Goal: Transaction & Acquisition: Purchase product/service

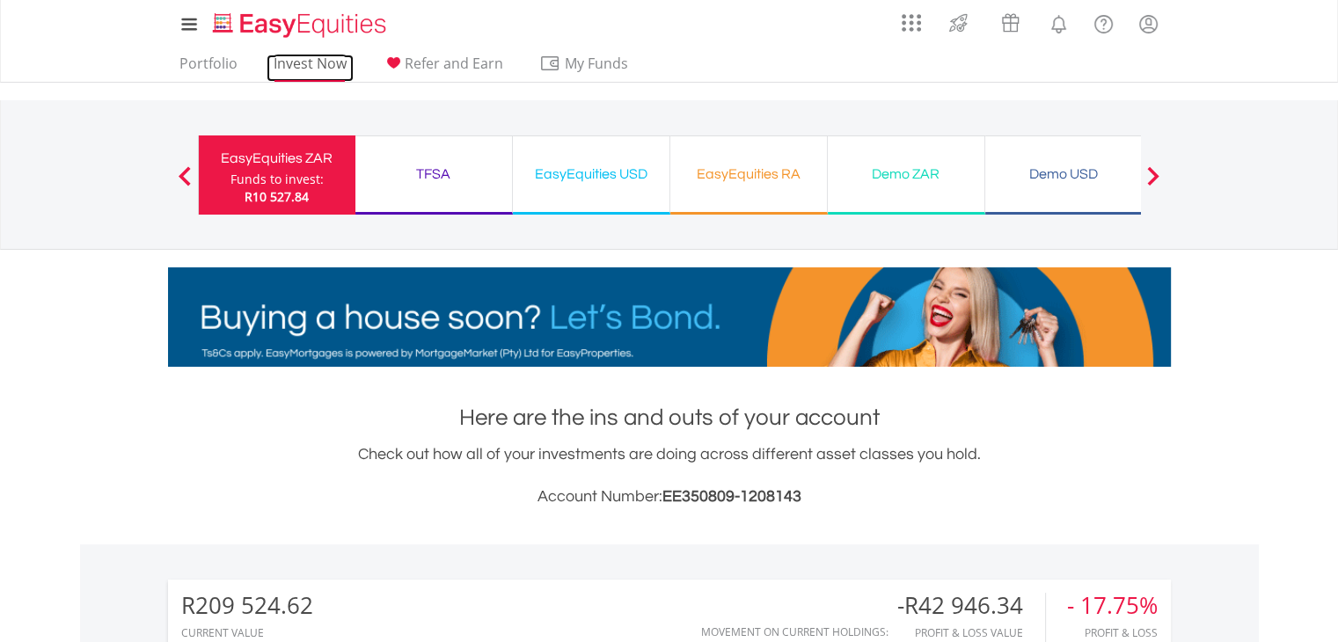
click at [324, 57] on link "Invest Now" at bounding box center [309, 68] width 87 height 27
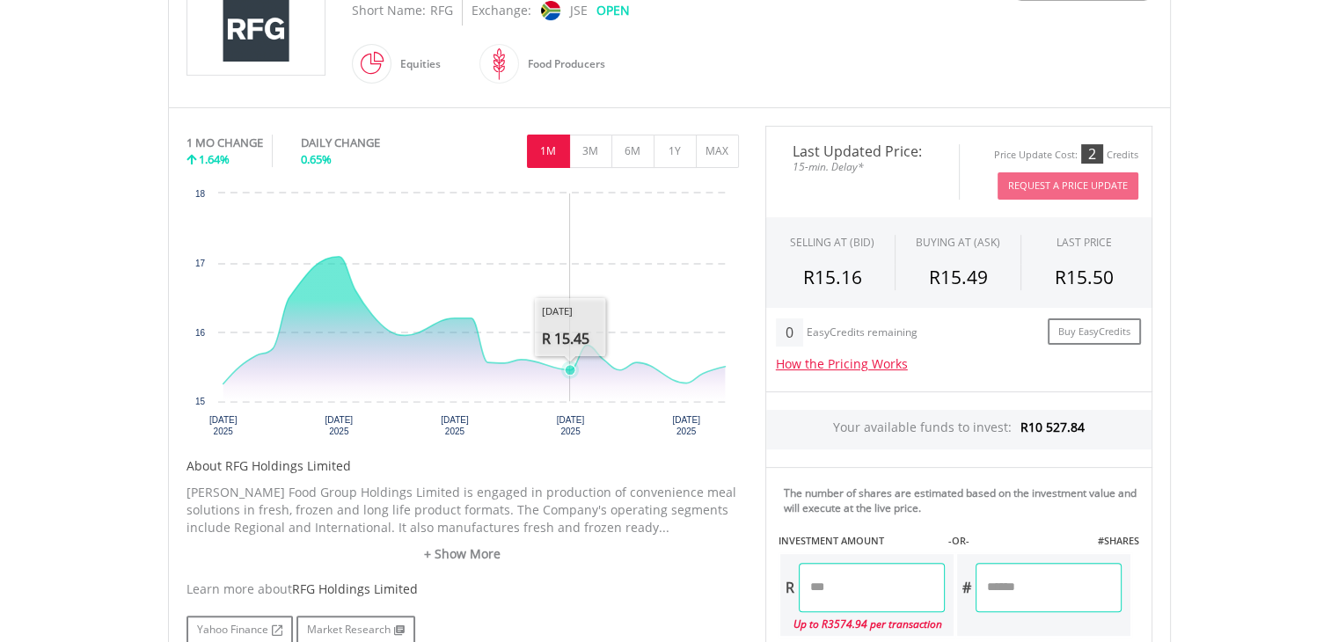
scroll to position [440, 0]
click at [675, 149] on button "1Y" at bounding box center [674, 150] width 43 height 33
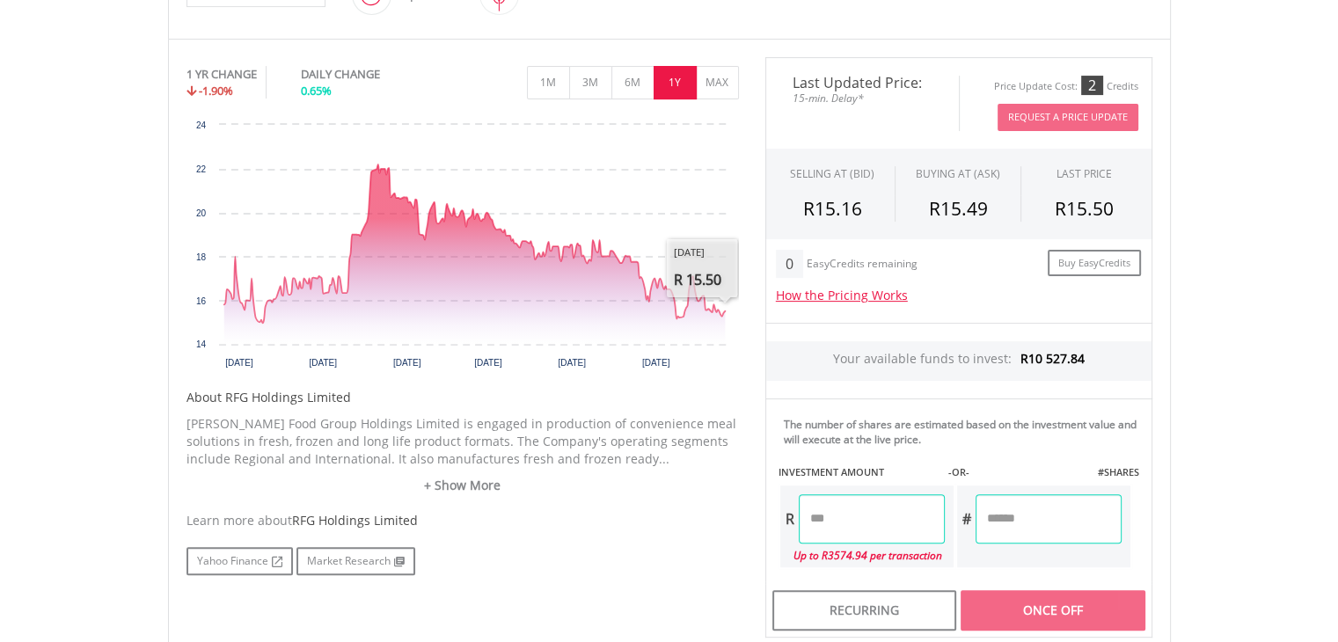
scroll to position [616, 0]
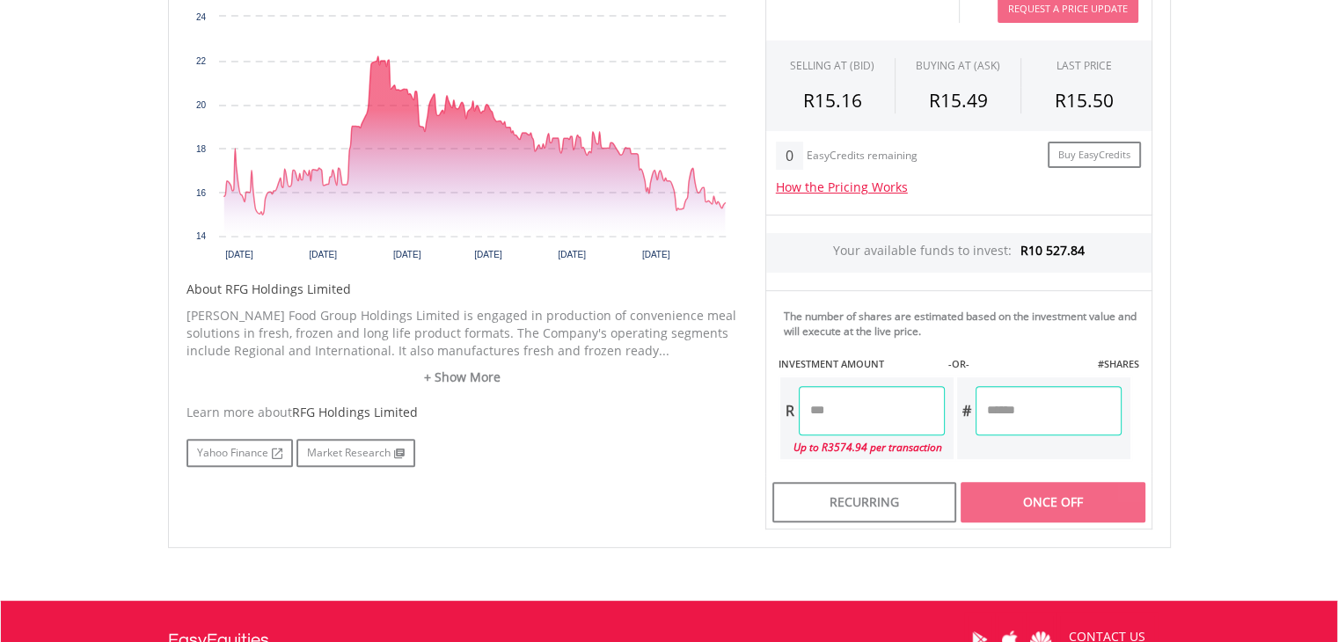
drag, startPoint x: 833, startPoint y: 388, endPoint x: 762, endPoint y: 392, distance: 71.4
click at [762, 392] on div "Last Updated Price: 15-min. Delay* Price Update Cost: 2 Credits Request A Price…" at bounding box center [958, 239] width 413 height 580
drag, startPoint x: 866, startPoint y: 405, endPoint x: 727, endPoint y: 405, distance: 139.0
click at [727, 405] on div "No chart available. 1 YR CHANGE -1.90% DAILY CHANGE 0.65% 1M 3M 6M 1Y MAX Chart…" at bounding box center [669, 239] width 992 height 580
type input "******"
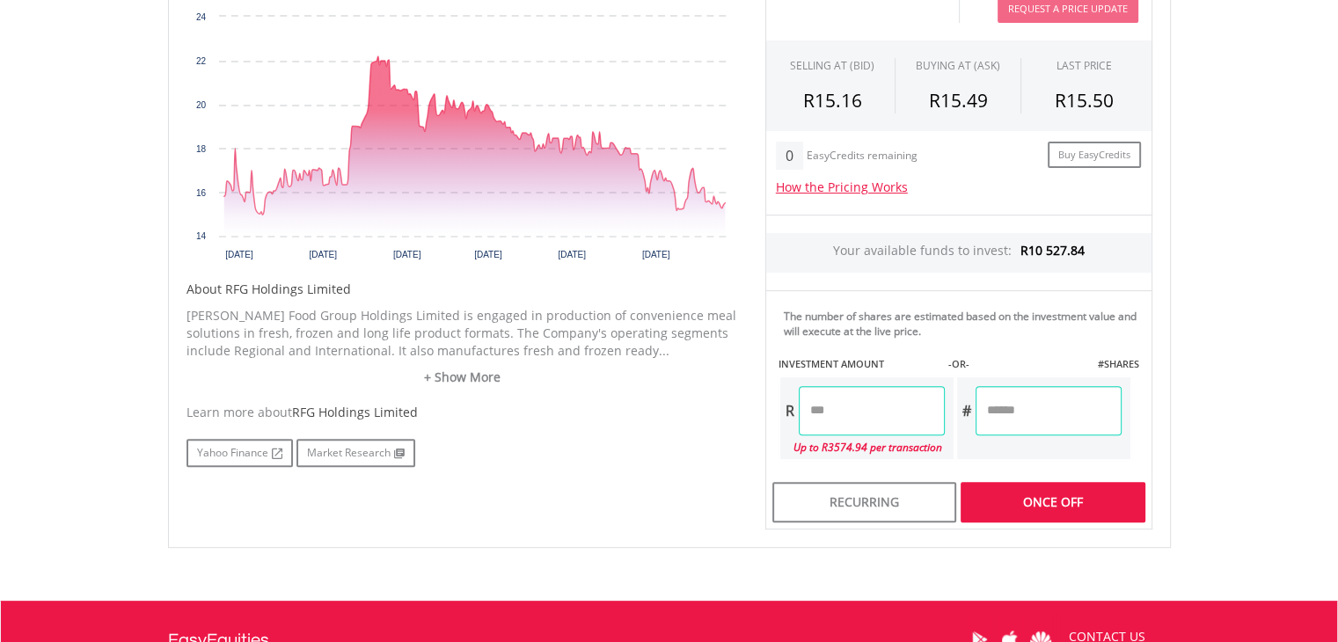
type input "*******"
click at [1100, 497] on div "Last Updated Price: 15-min. Delay* Price Update Cost: 2 Credits Request A Price…" at bounding box center [958, 239] width 413 height 580
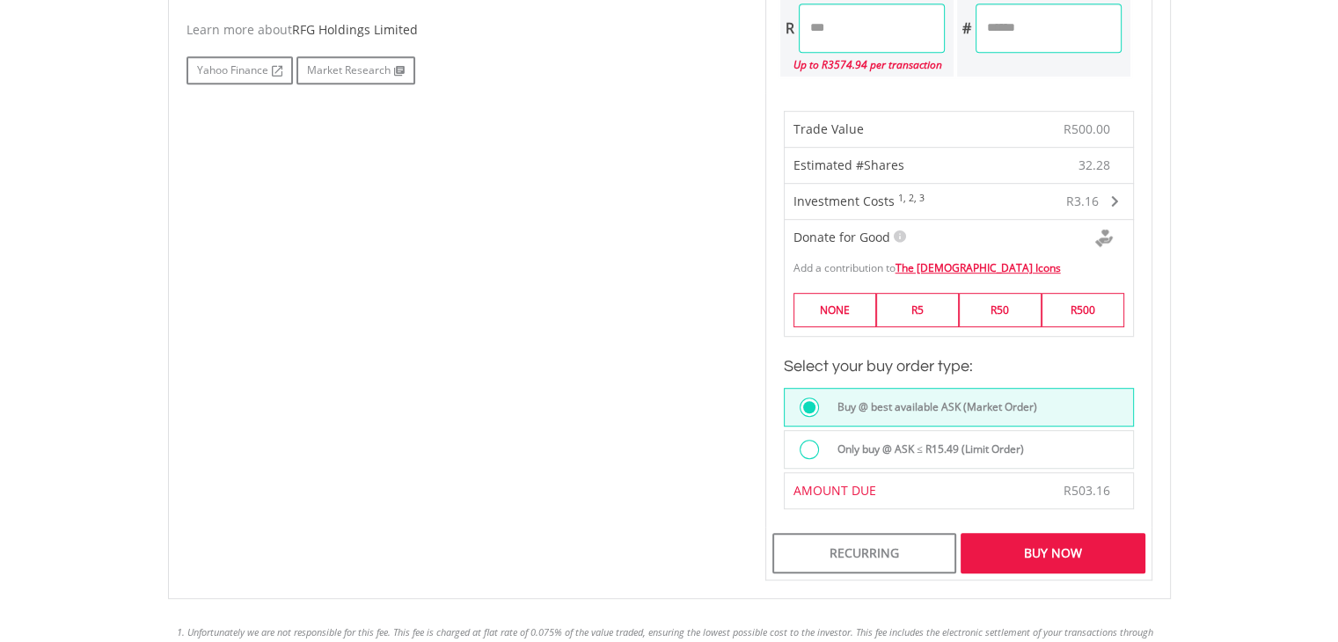
scroll to position [1055, 0]
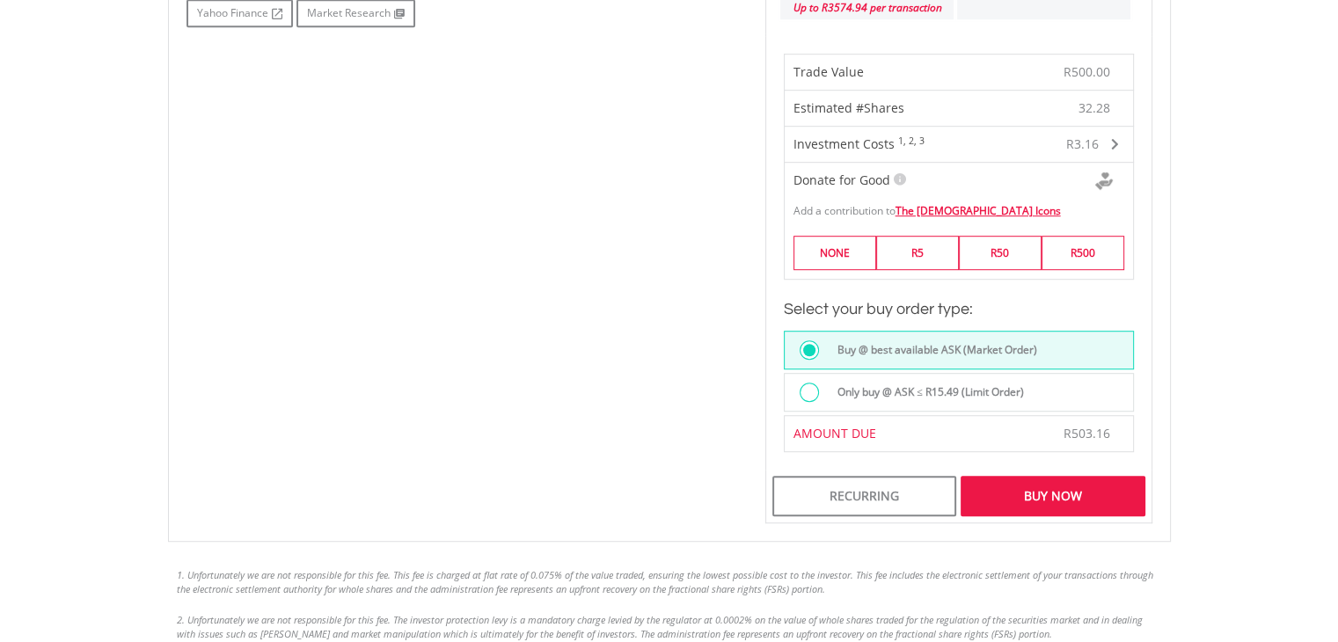
click at [1031, 494] on div "Buy Now" at bounding box center [1052, 496] width 184 height 40
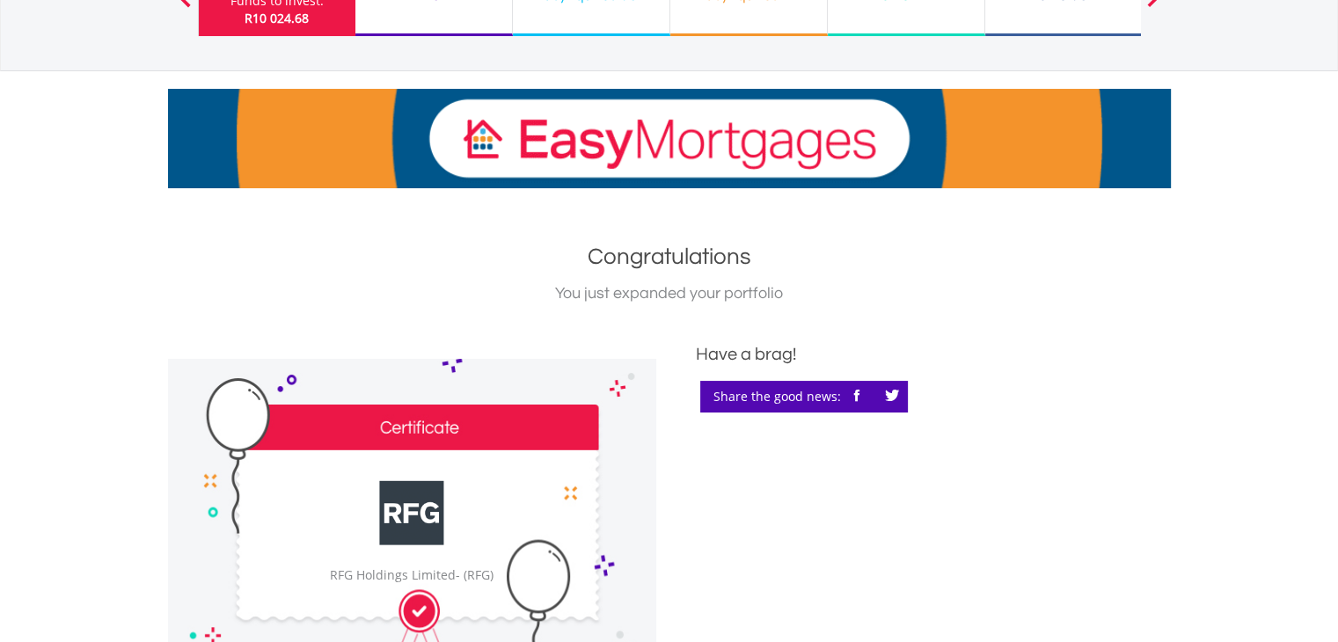
scroll to position [176, 0]
